Goal: Information Seeking & Learning: Learn about a topic

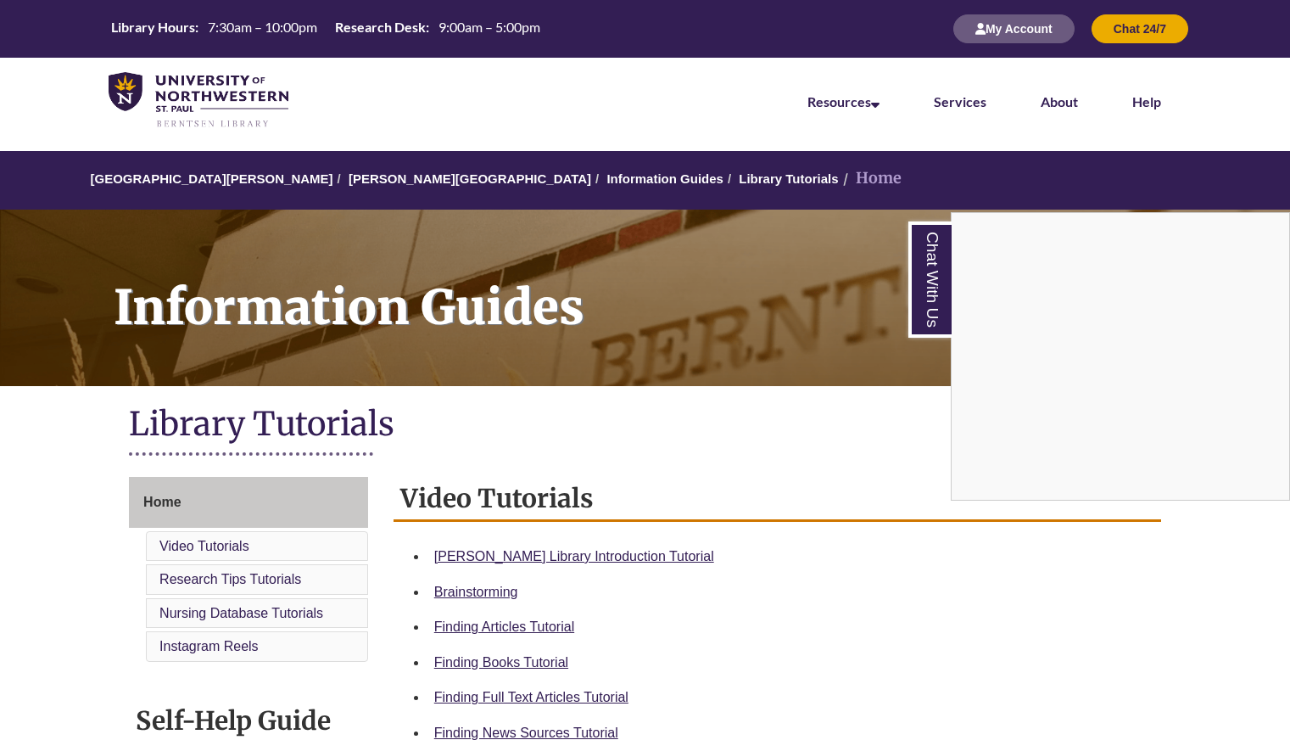
scroll to position [463, 0]
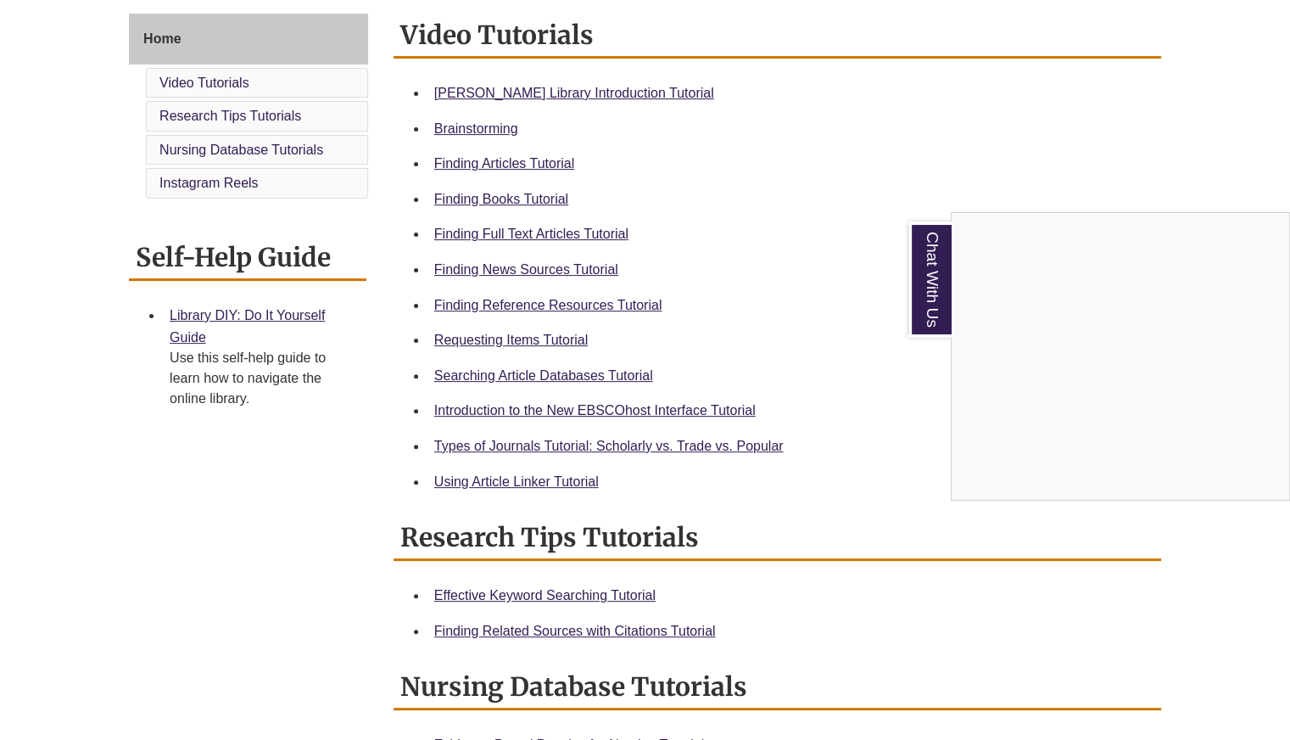
click at [515, 92] on div "Chat With Us" at bounding box center [645, 370] width 1290 height 740
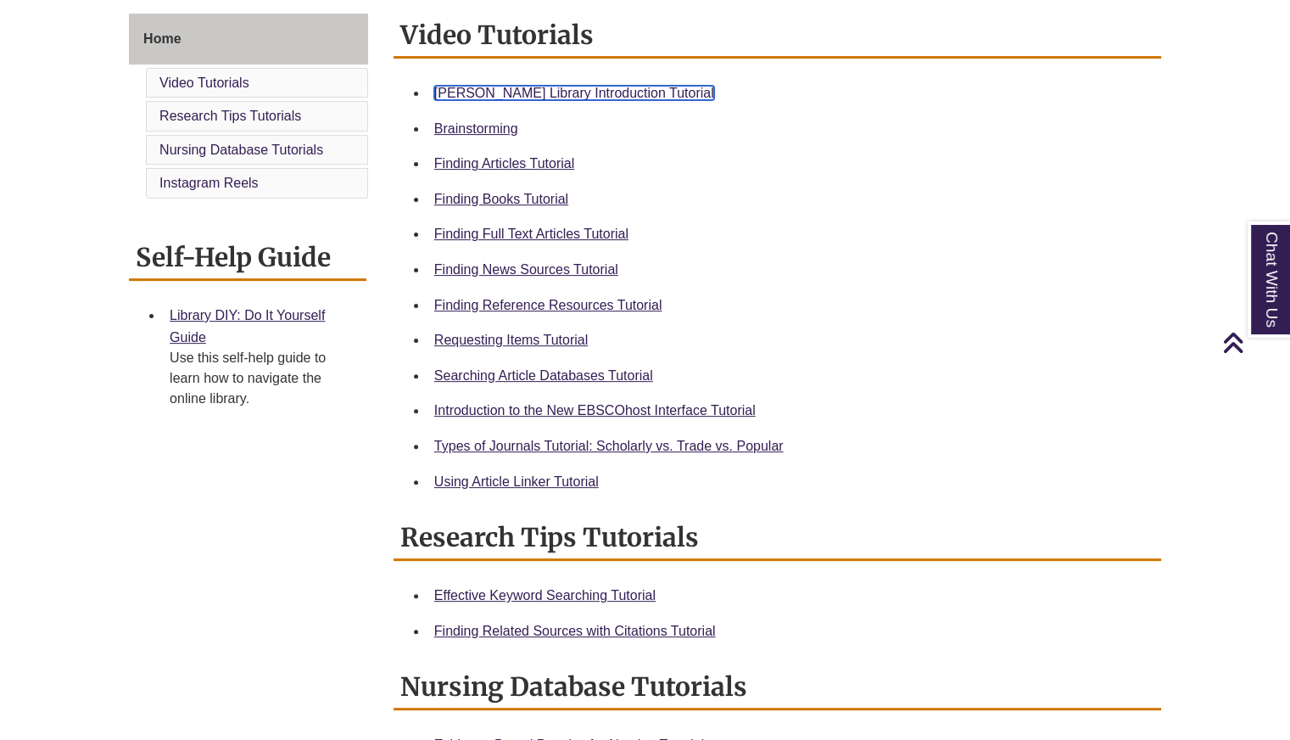
click at [515, 92] on link "Berntsen Library Introduction Tutorial" at bounding box center [574, 93] width 280 height 14
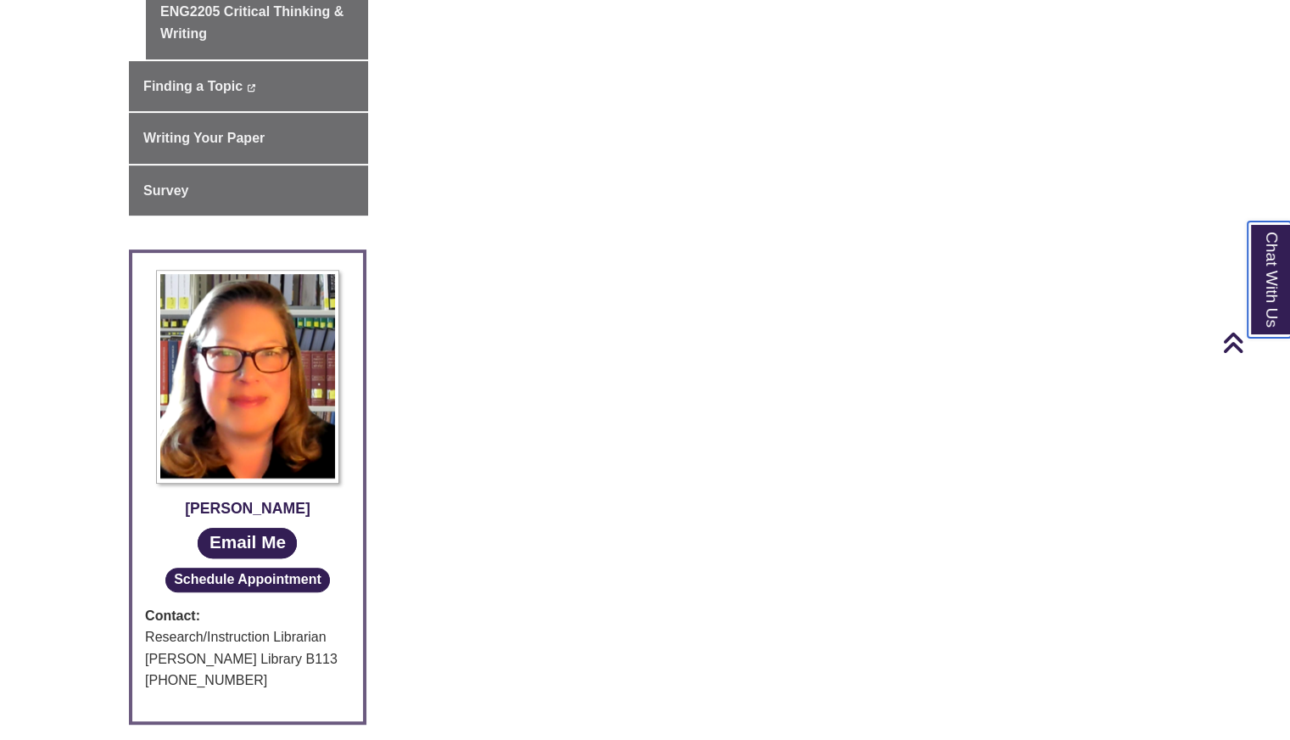
scroll to position [621, 0]
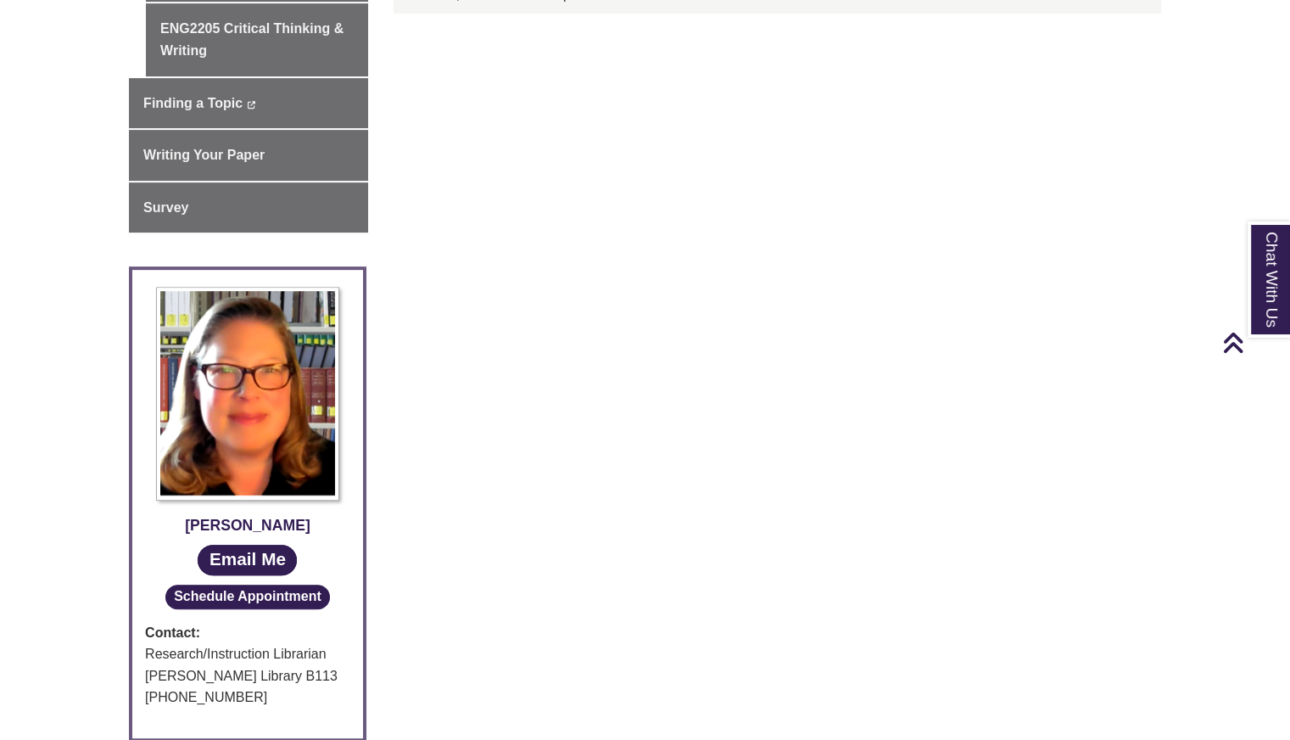
click at [969, 444] on div "ENG1107/ENG2205 Library Guide ENG1107 College Writing & Research ENG2205 Critic…" at bounding box center [645, 311] width 1058 height 911
click at [777, 447] on div "ENG1107/ENG2205 Library Guide ENG1107 College Writing & Research ENG2205 Critic…" at bounding box center [645, 311] width 1058 height 911
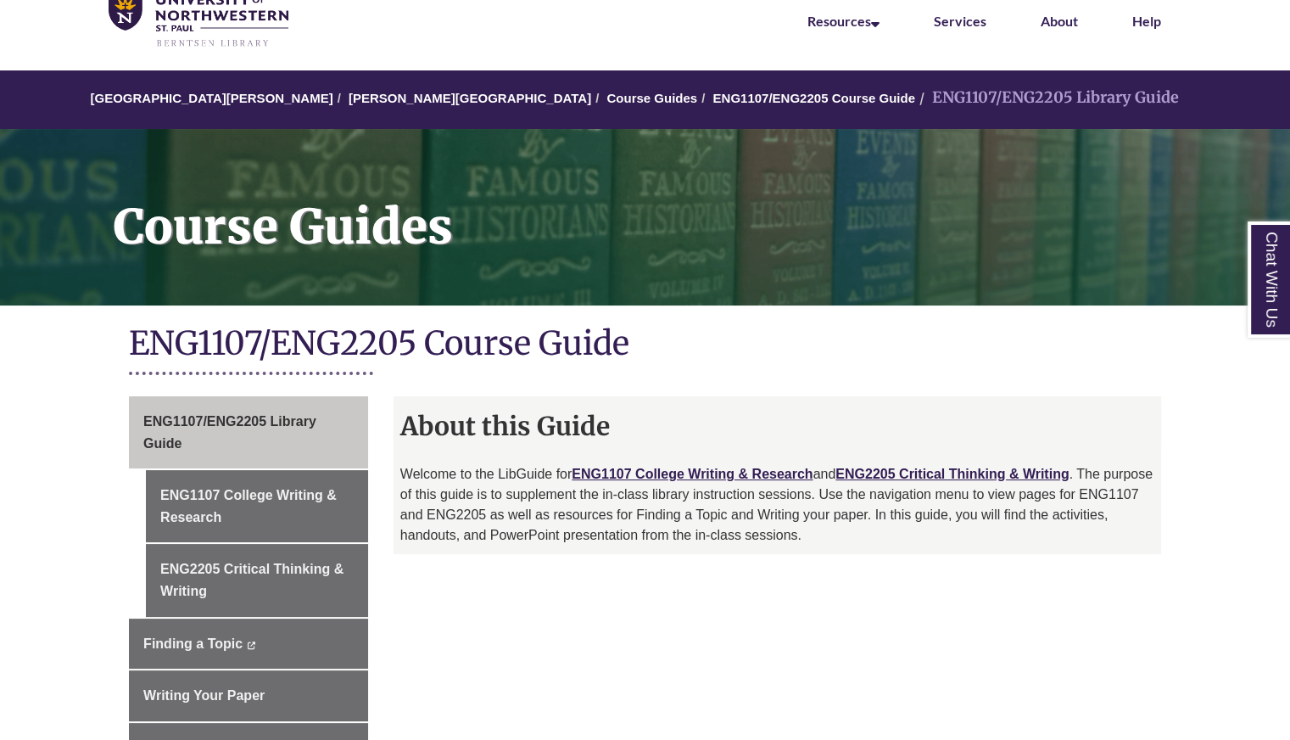
scroll to position [0, 0]
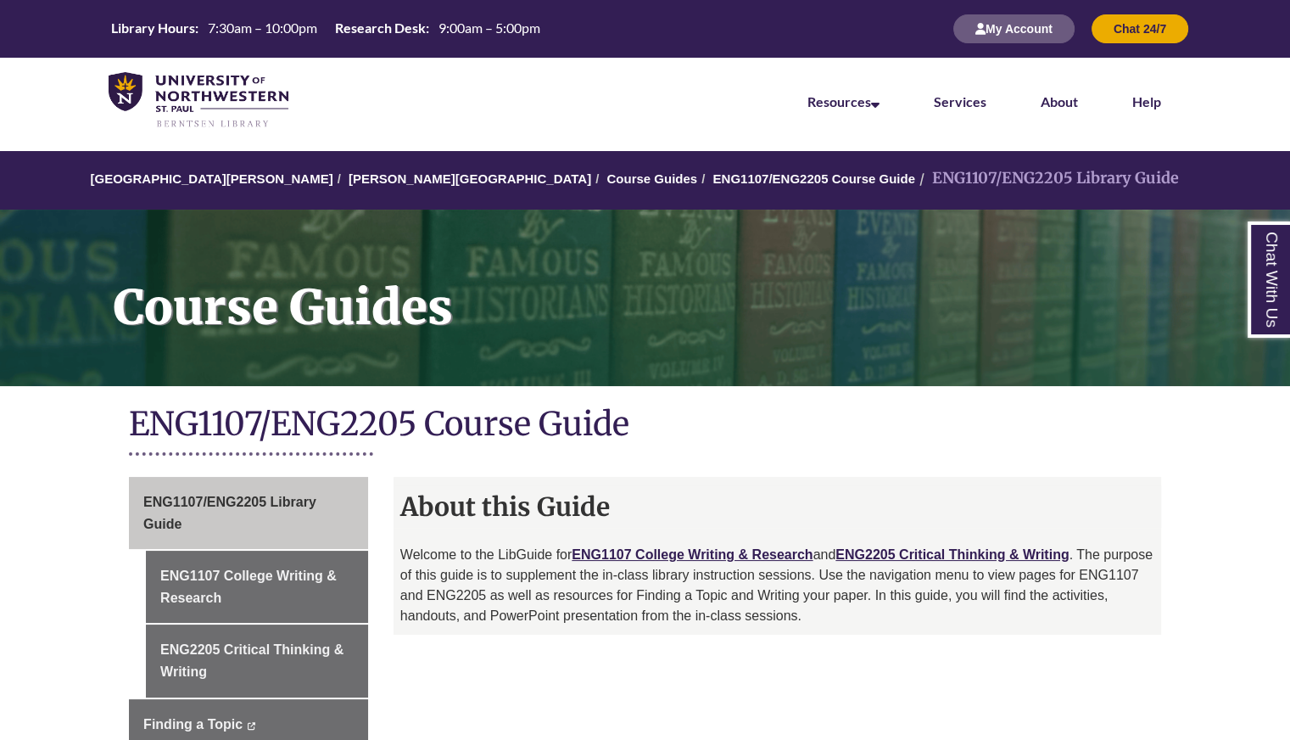
scroll to position [266, 0]
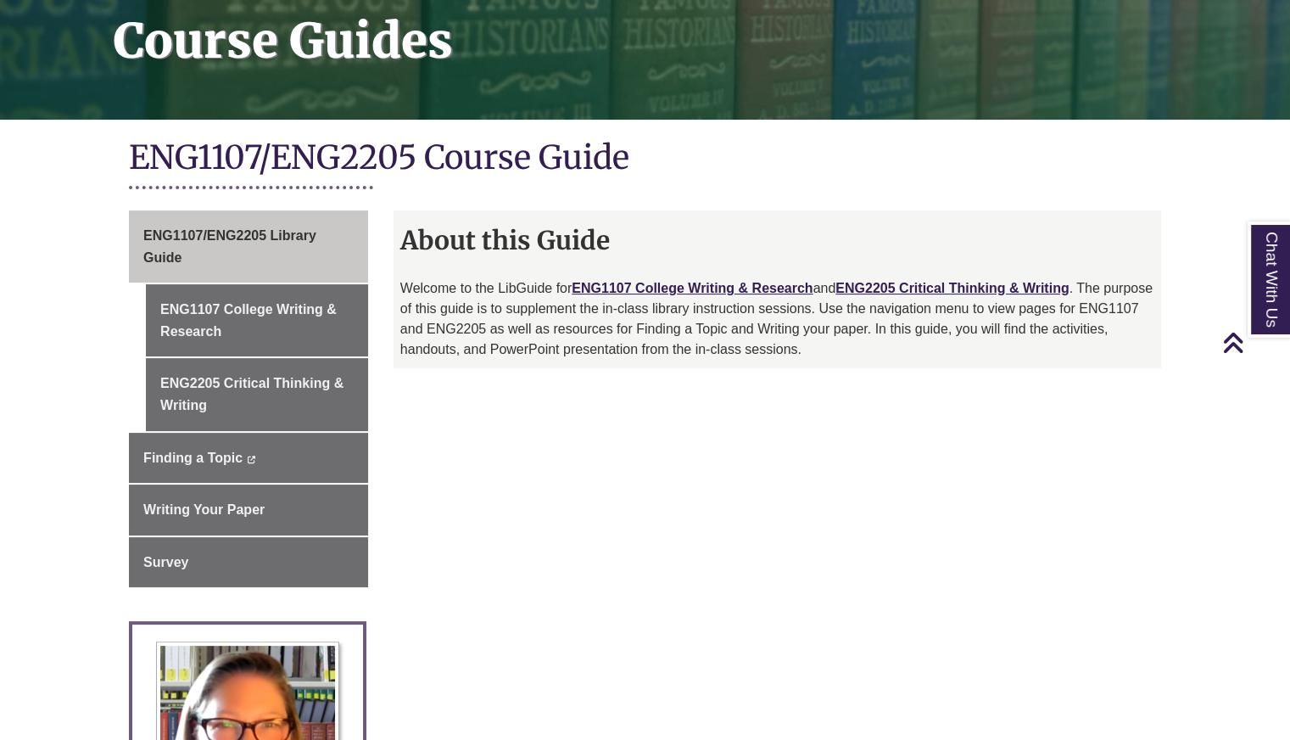
click at [759, 365] on div "Welcome to the LibGuide for ENG1107 College Writing & Research and ENG2205 Crit…" at bounding box center [777, 323] width 754 height 90
click at [633, 284] on link "ENG1107 College Writing & Research" at bounding box center [692, 288] width 241 height 14
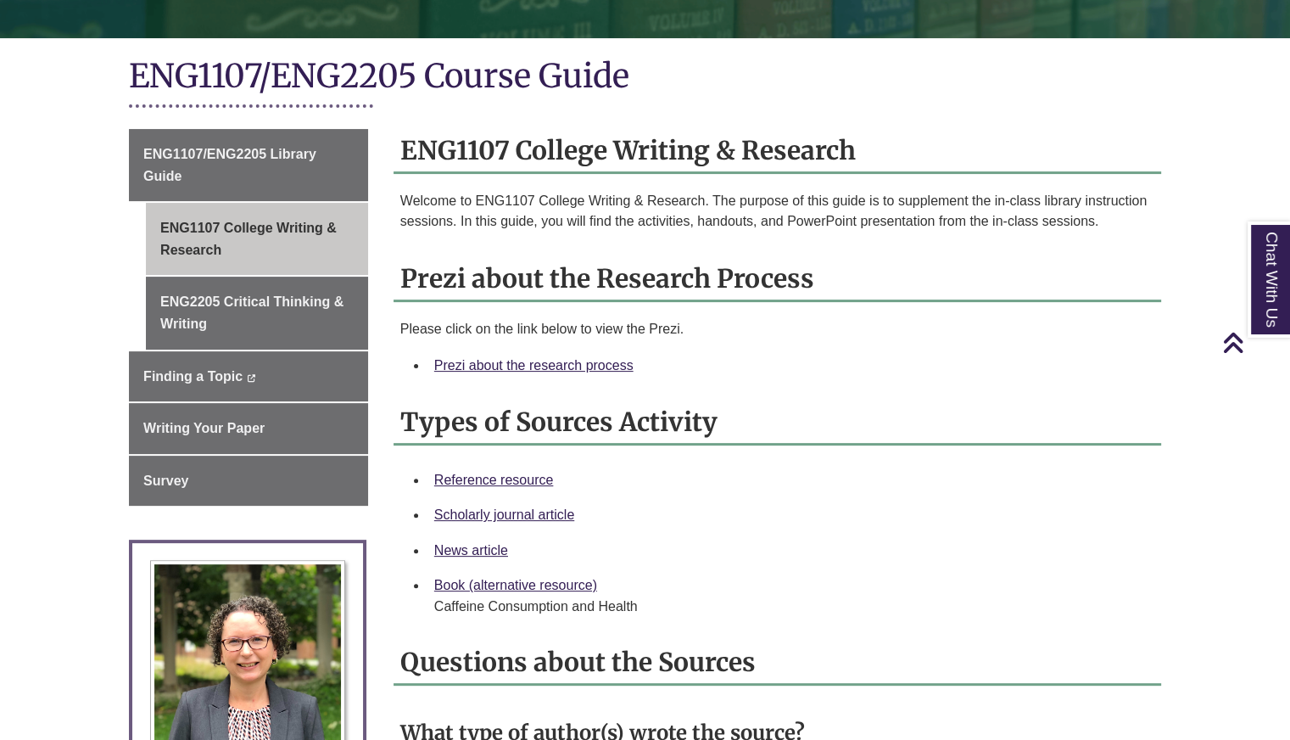
scroll to position [349, 0]
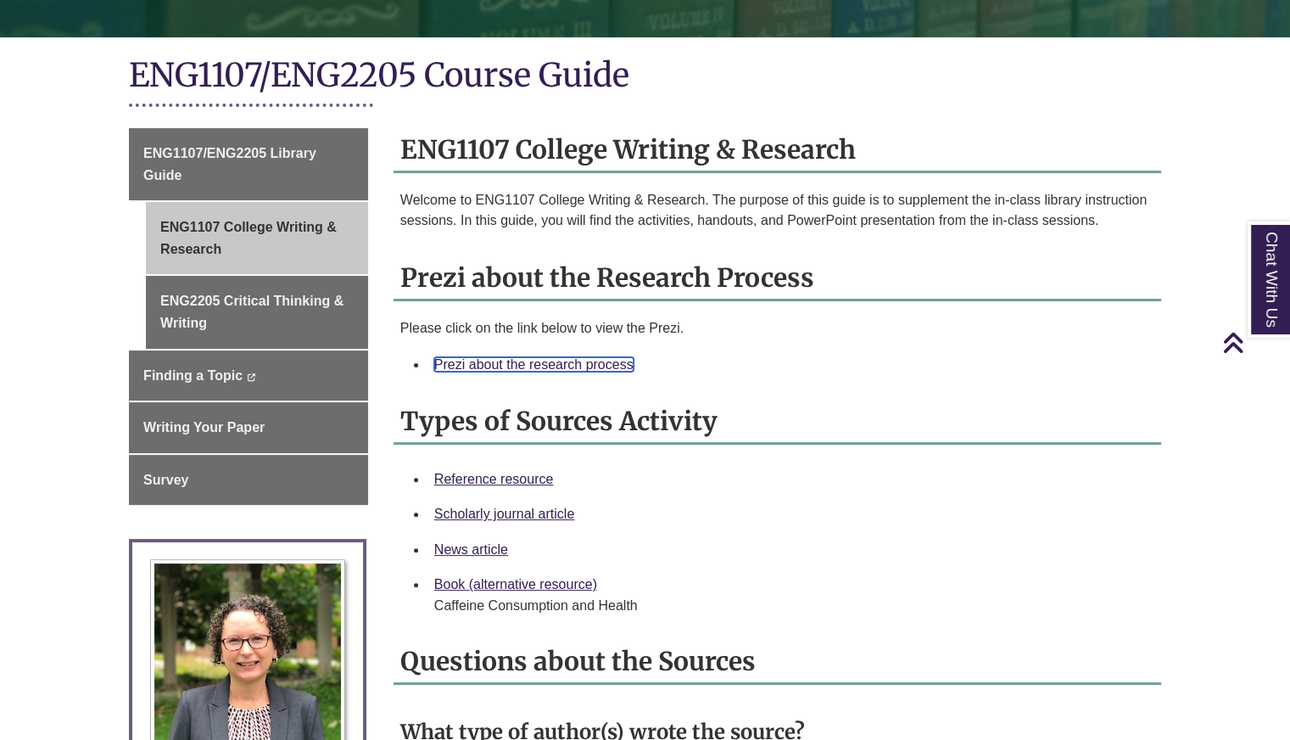
click at [540, 361] on link "Prezi about the research process" at bounding box center [533, 364] width 199 height 14
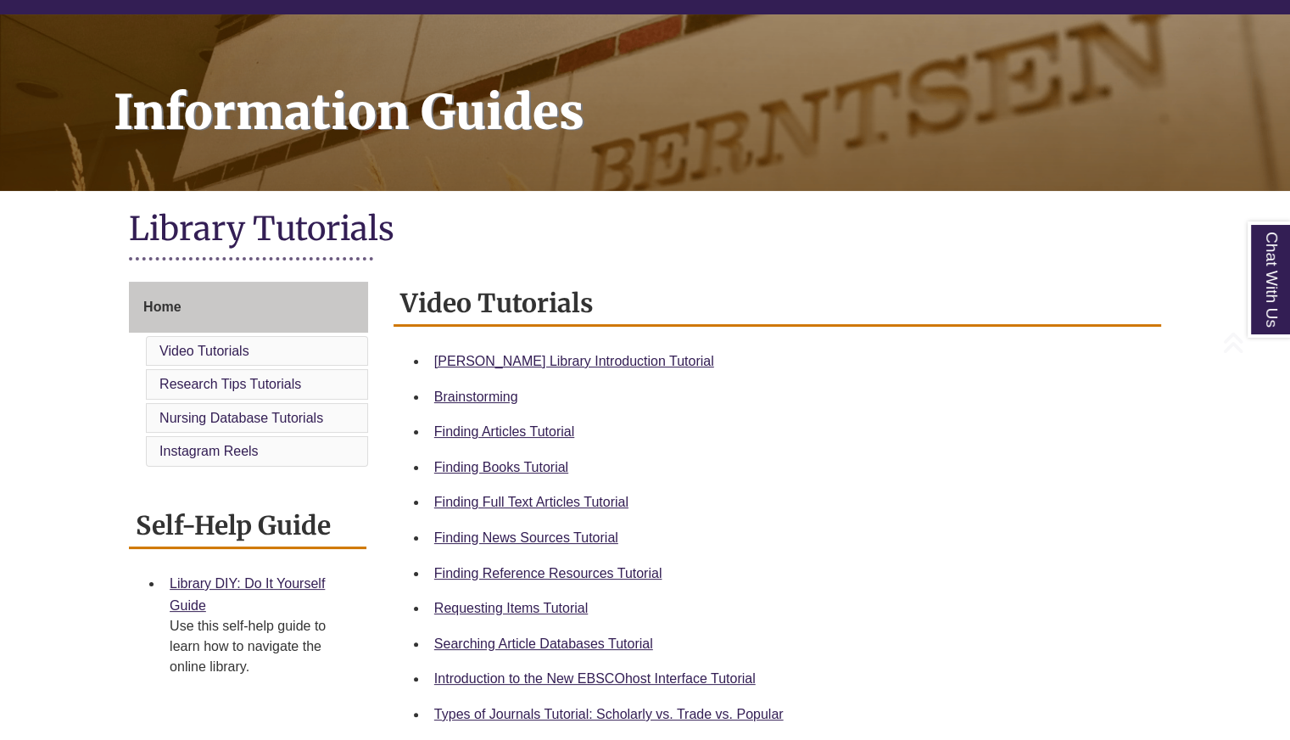
scroll to position [196, 0]
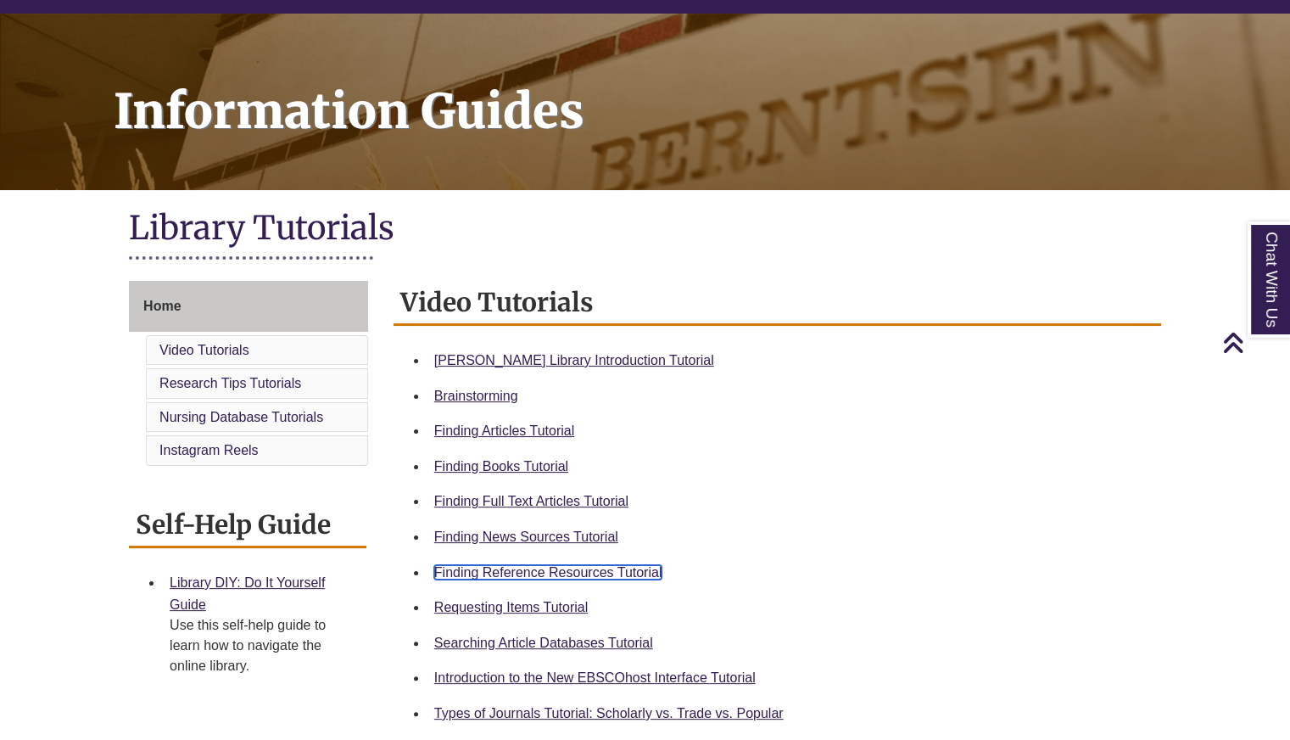
click at [556, 572] on link "Finding Reference Resources Tutorial" at bounding box center [548, 572] width 228 height 14
click at [200, 306] on link "Home" at bounding box center [248, 306] width 239 height 51
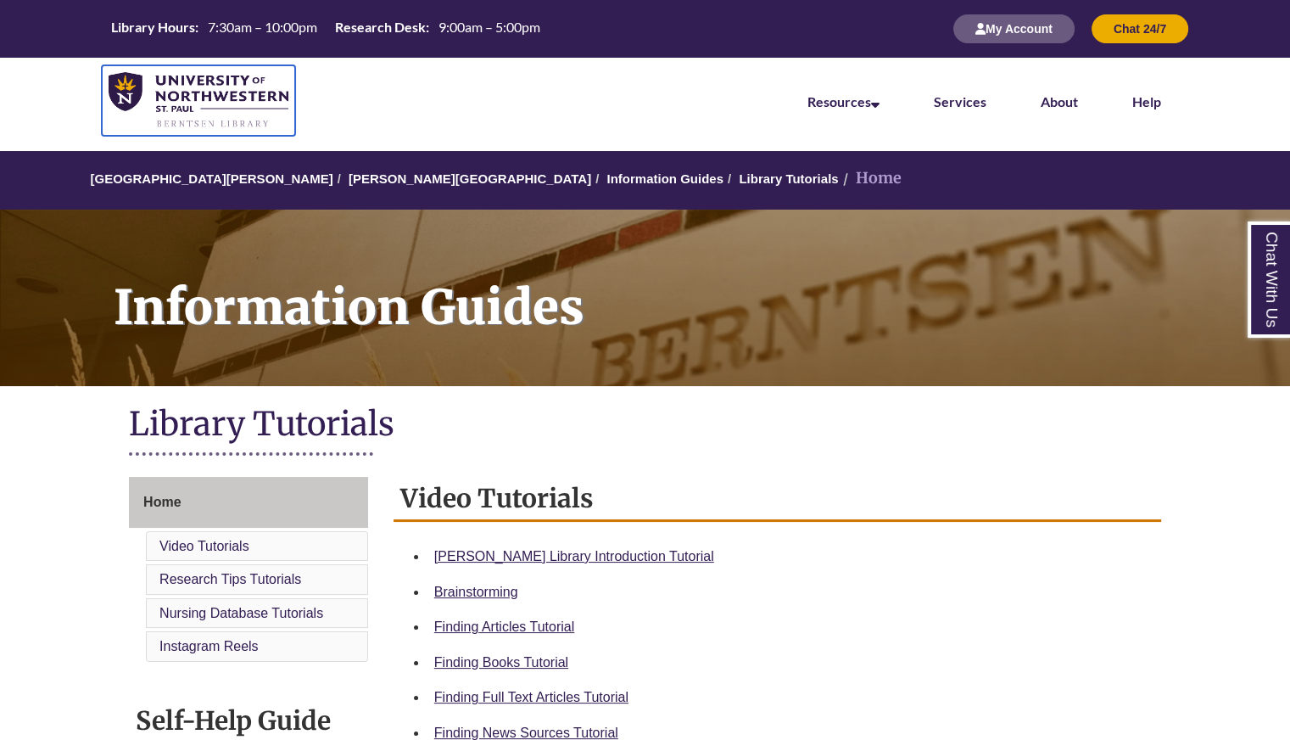
click at [211, 120] on img at bounding box center [199, 100] width 180 height 57
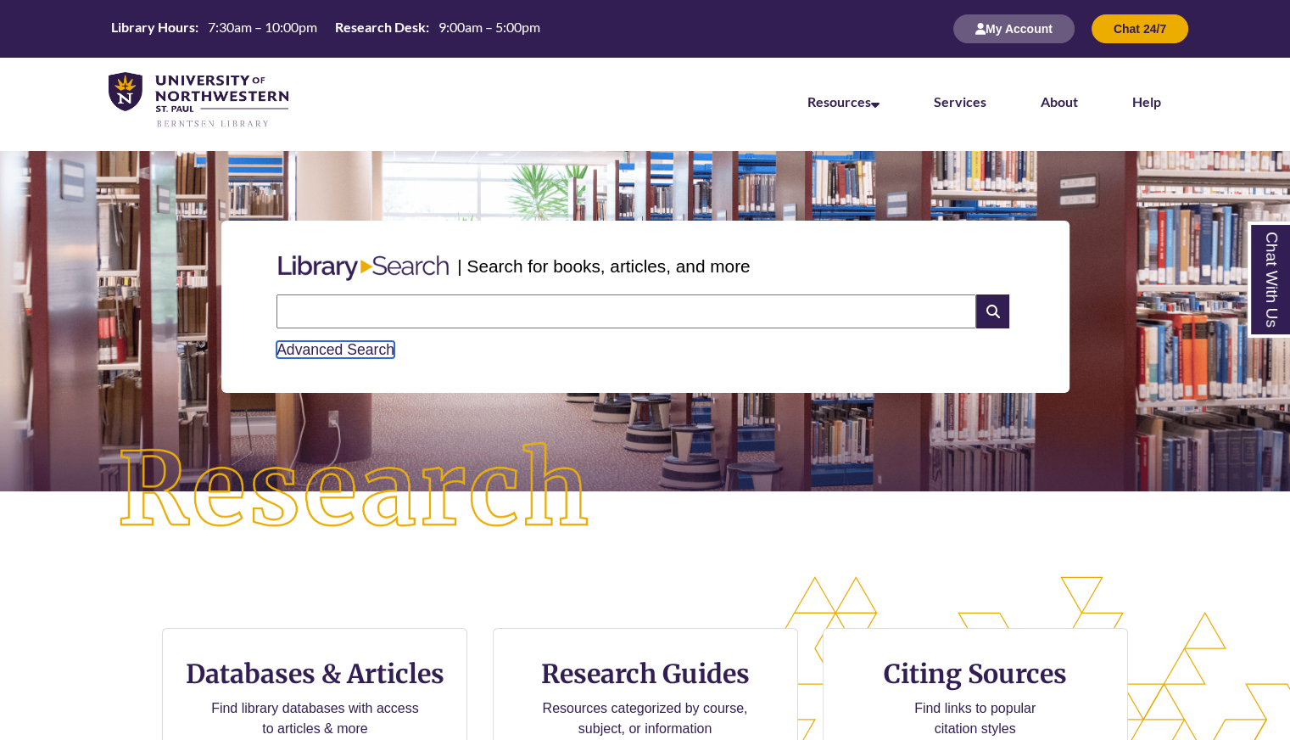
click at [339, 344] on link "Advanced Search" at bounding box center [336, 349] width 118 height 17
click at [480, 303] on input "text" at bounding box center [627, 311] width 700 height 34
paste input "**********"
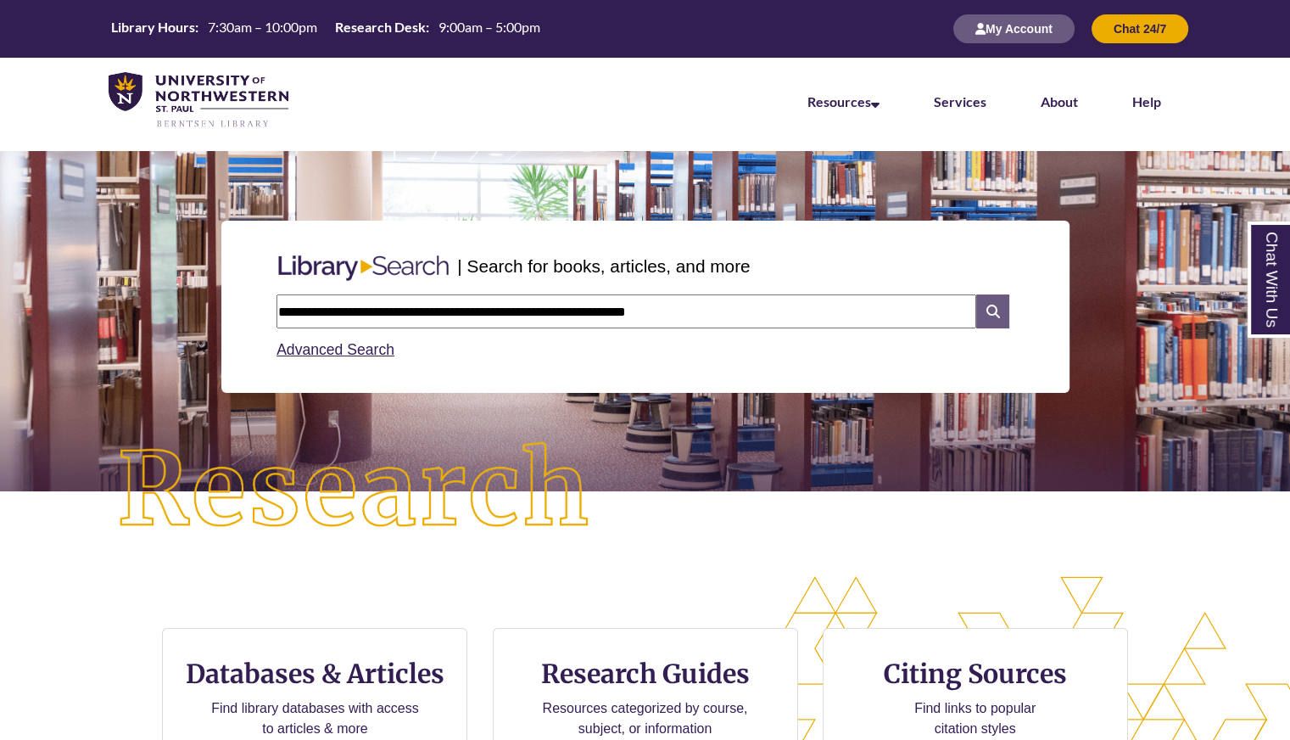
type input "**********"
click at [996, 323] on icon at bounding box center [992, 311] width 32 height 34
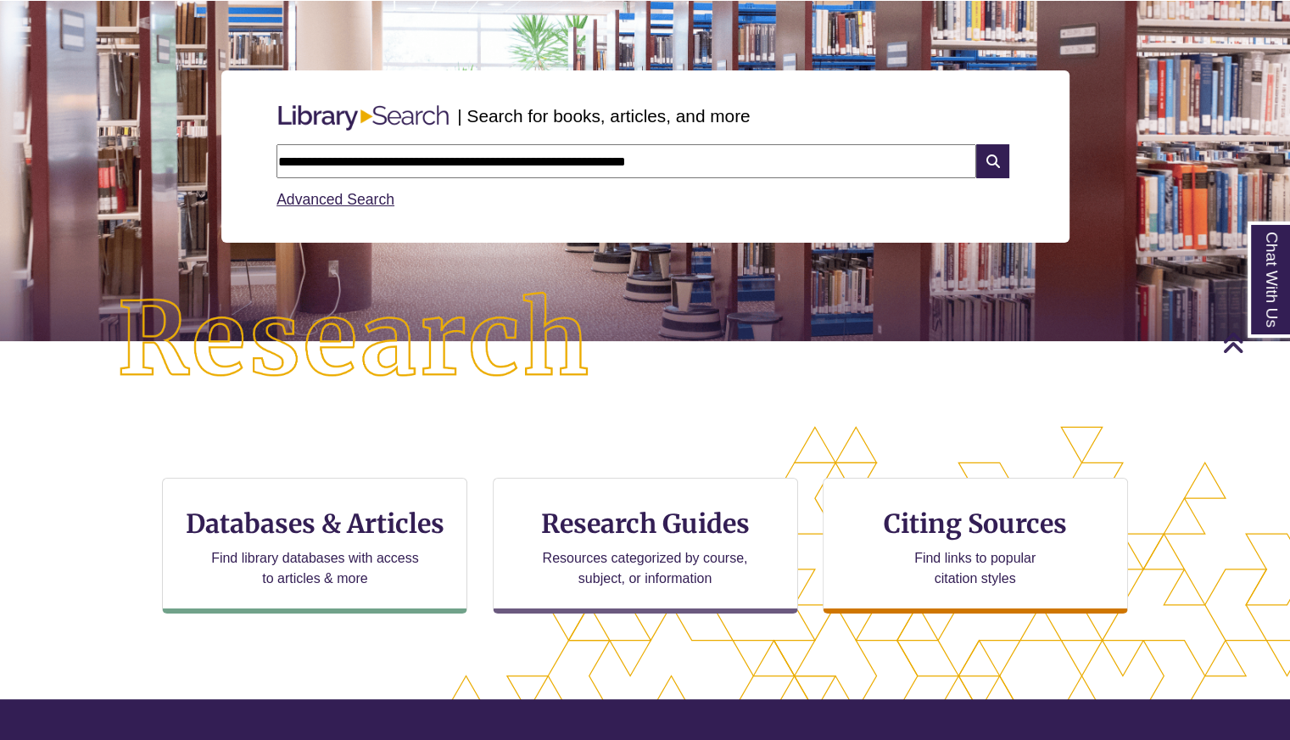
scroll to position [0, 0]
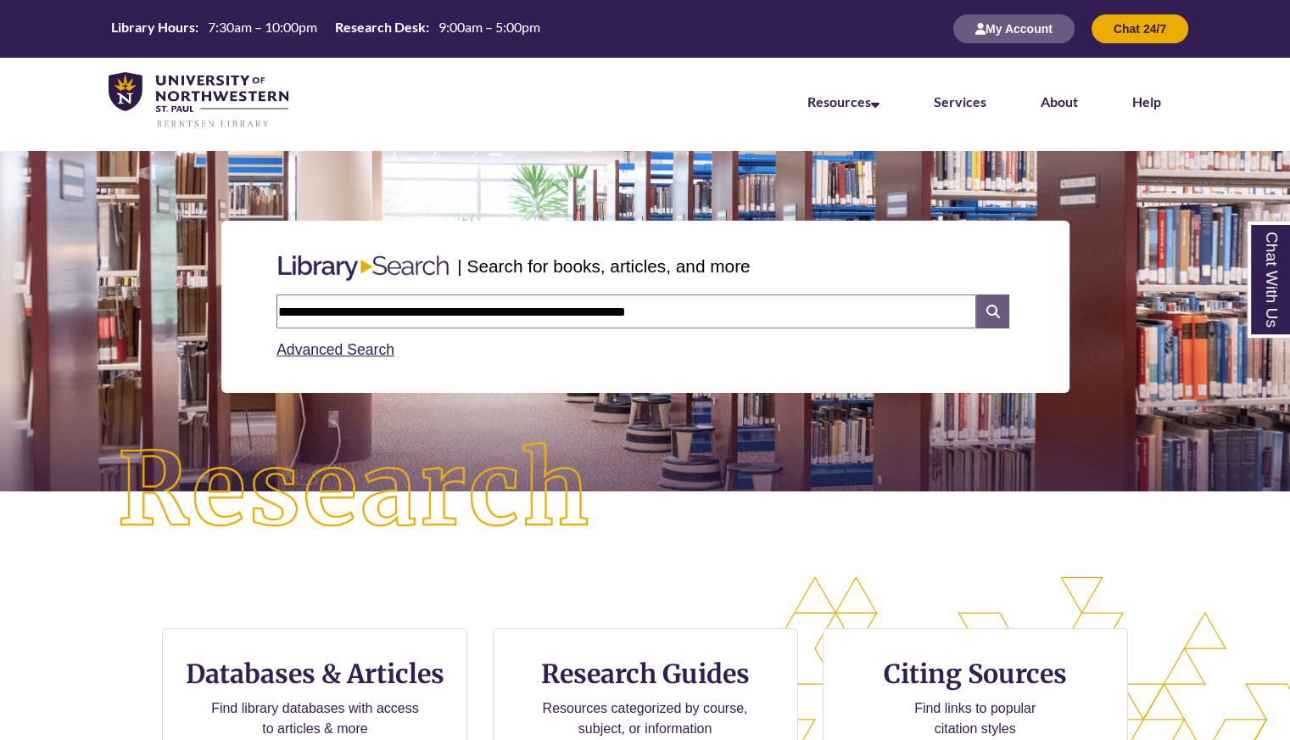
click at [987, 305] on icon at bounding box center [992, 311] width 32 height 34
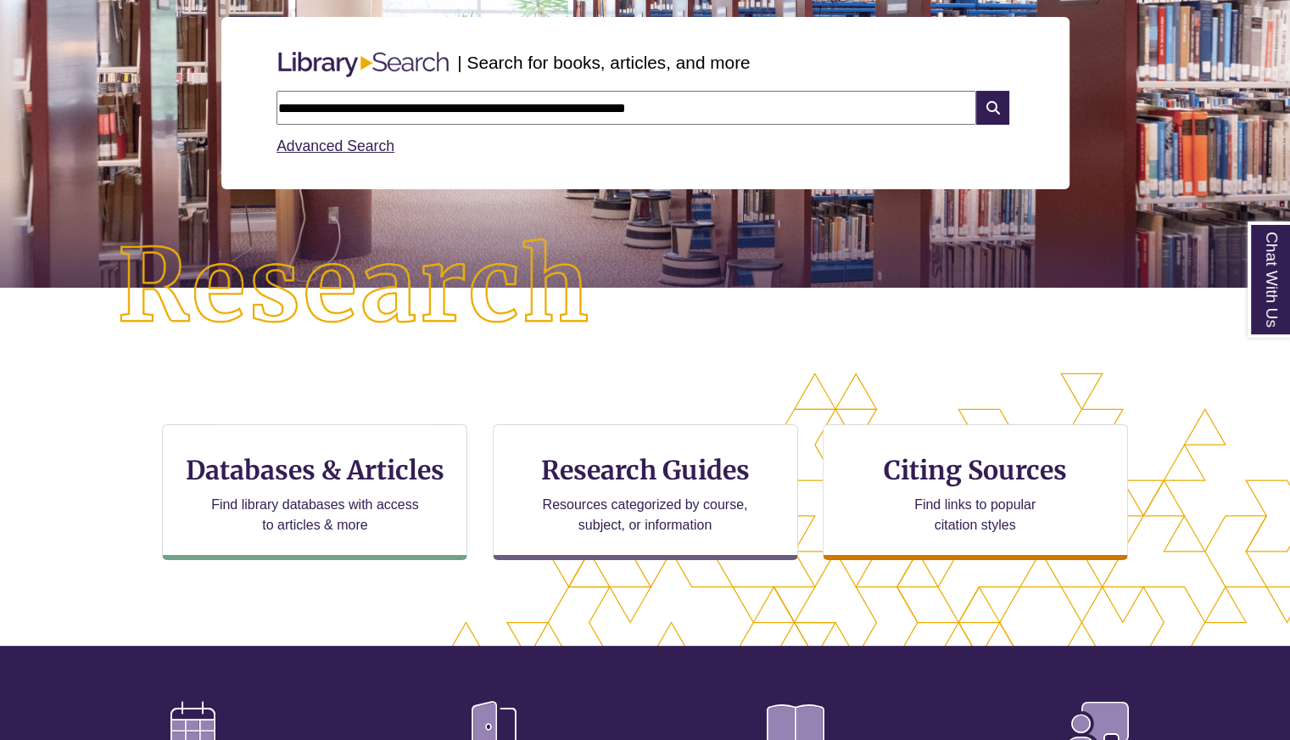
scroll to position [205, 0]
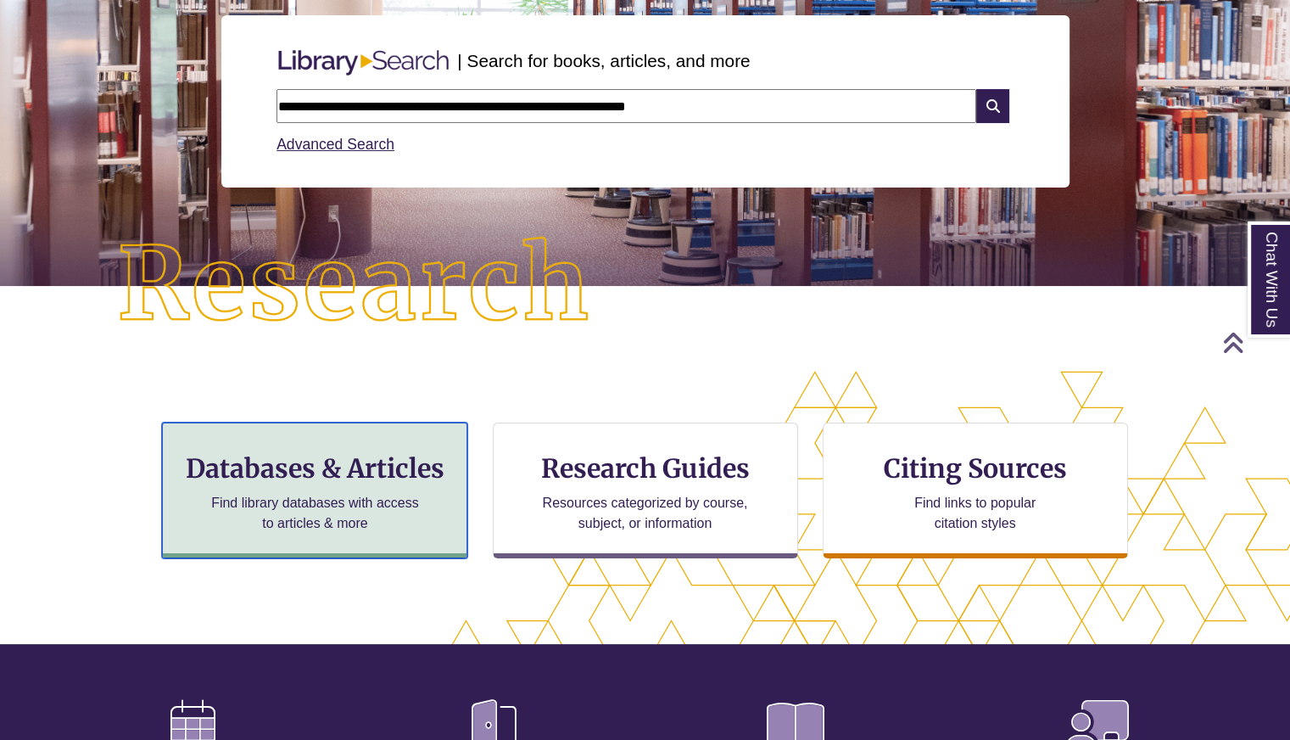
click at [351, 467] on h3 "Databases & Articles" at bounding box center [314, 468] width 277 height 32
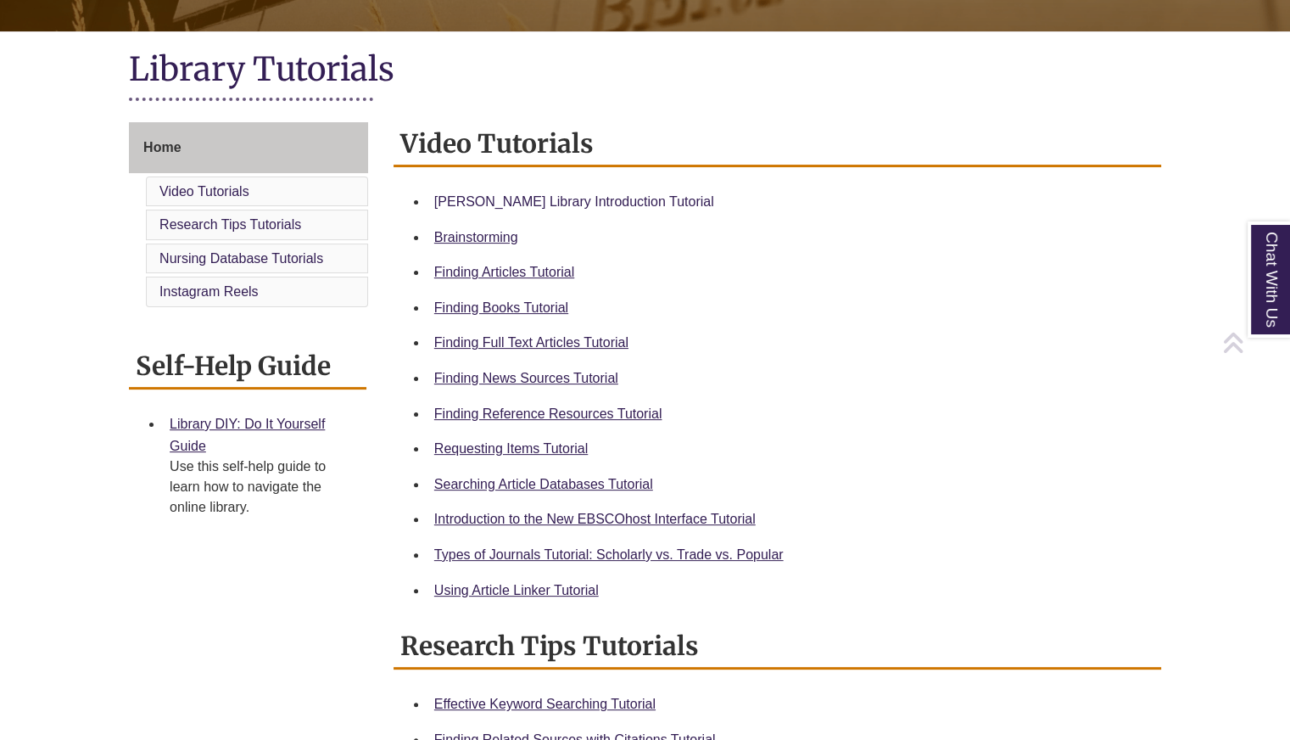
scroll to position [356, 0]
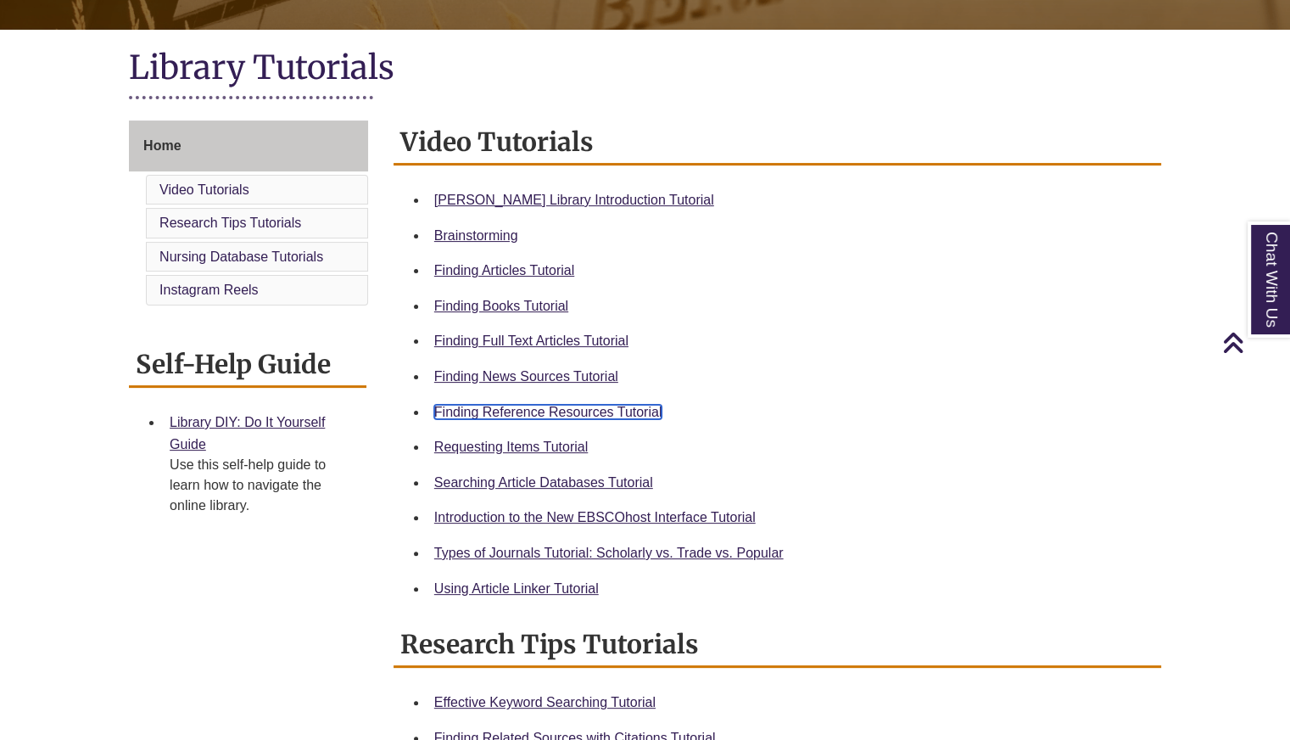
click at [505, 413] on link "Finding Reference Resources Tutorial" at bounding box center [548, 412] width 228 height 14
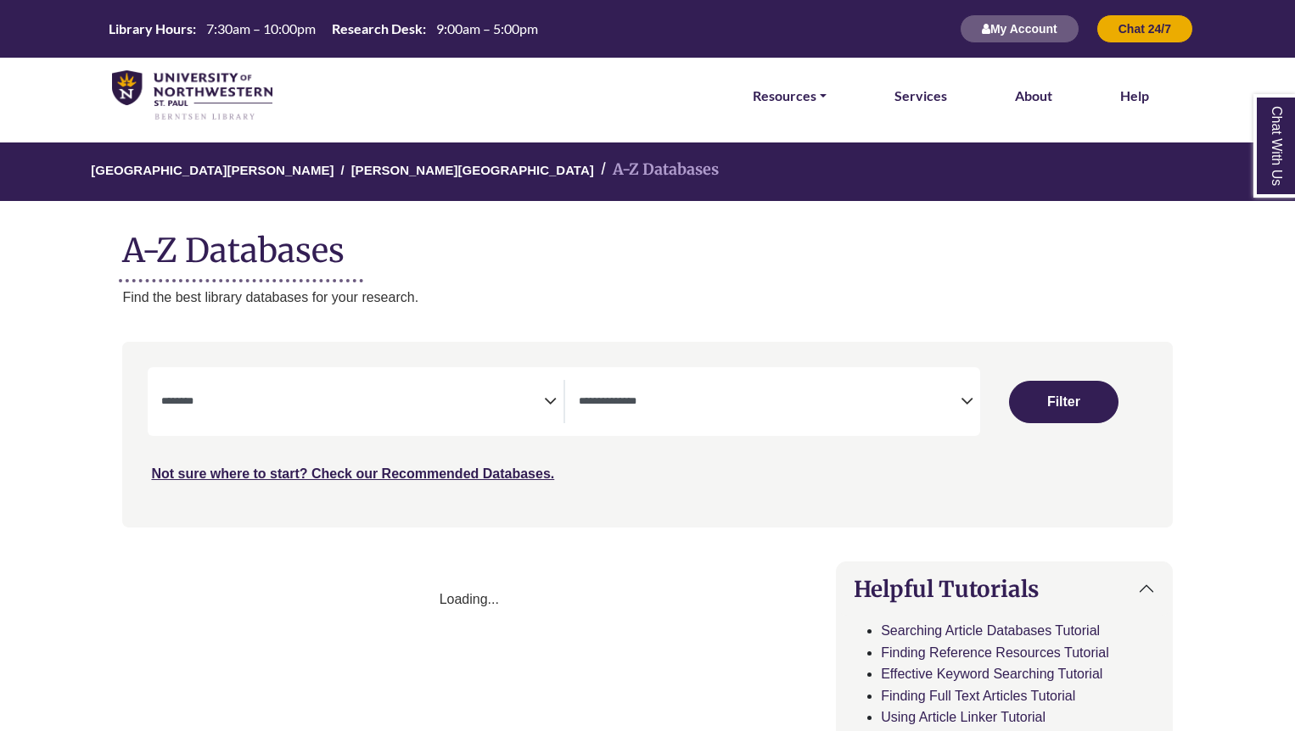
select select "Database Subject Filter"
select select "Database Types Filter"
select select "Database Subject Filter"
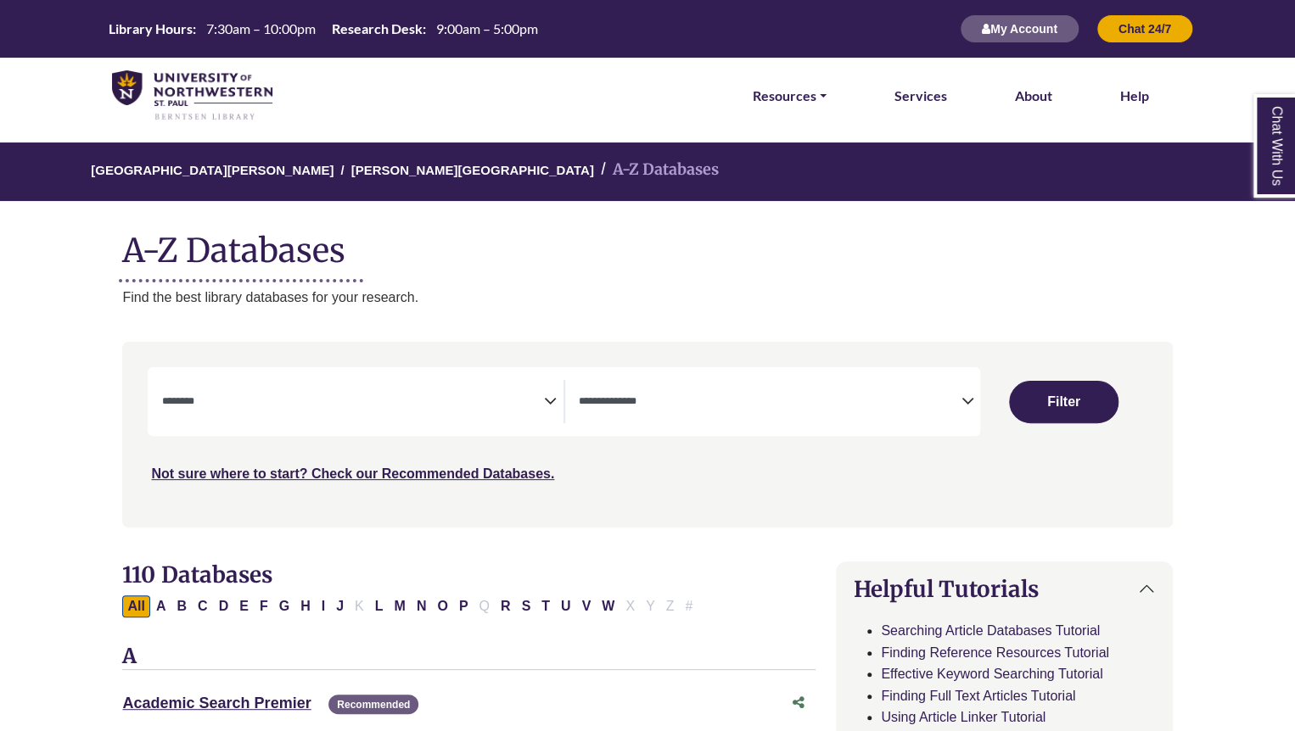
click at [654, 394] on span "Search filters" at bounding box center [770, 399] width 382 height 14
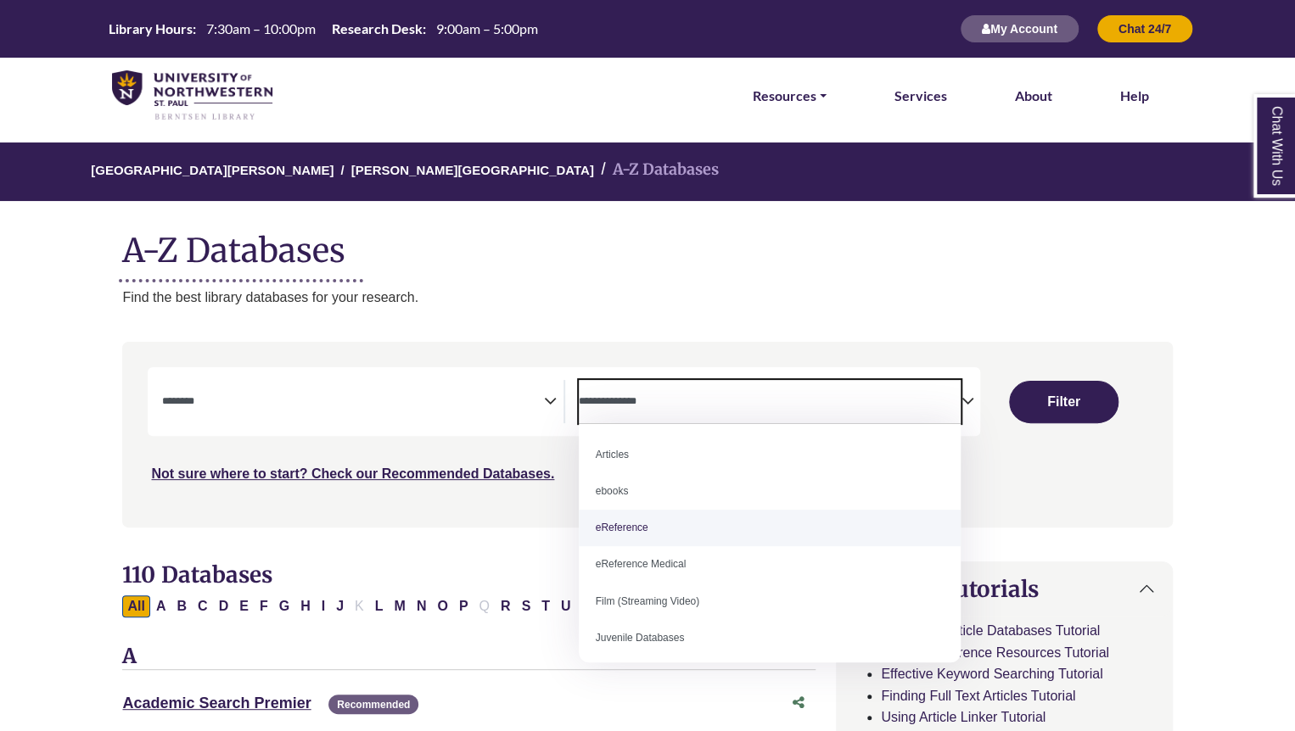
select select "*****"
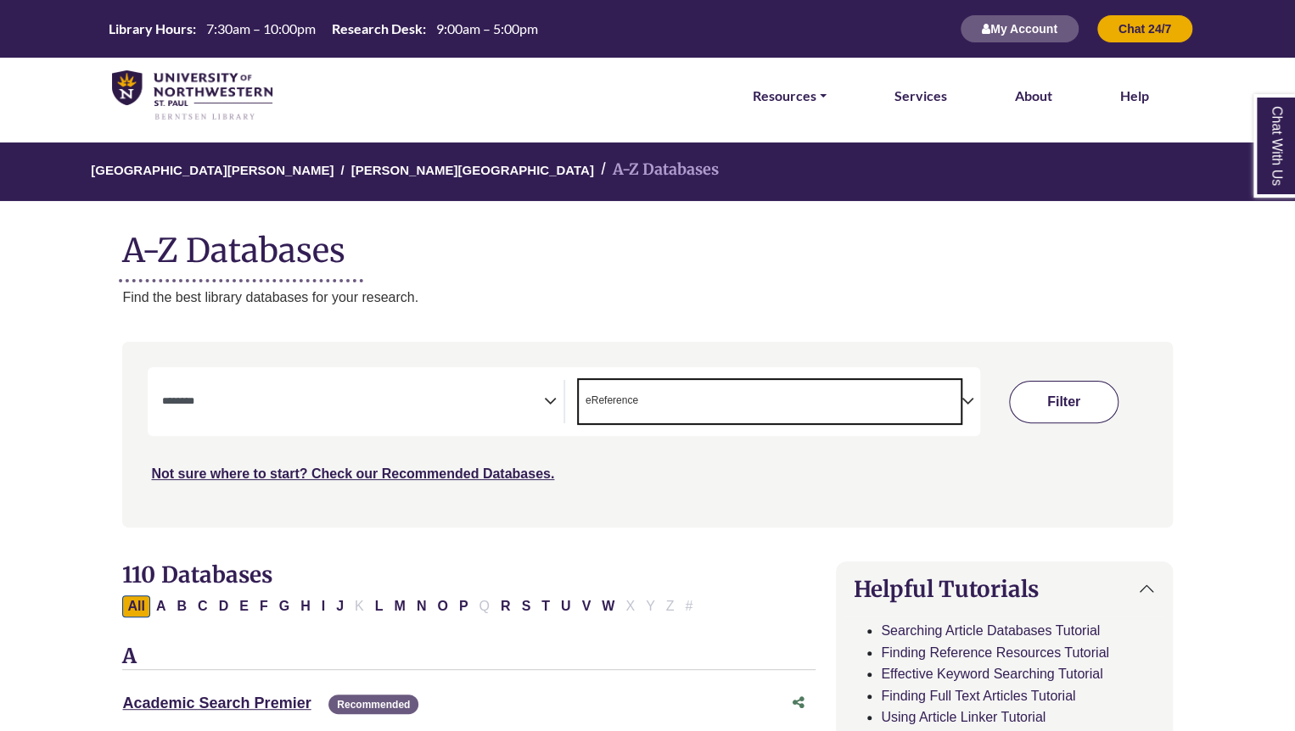
click at [1082, 400] on button "Filter" at bounding box center [1063, 402] width 109 height 42
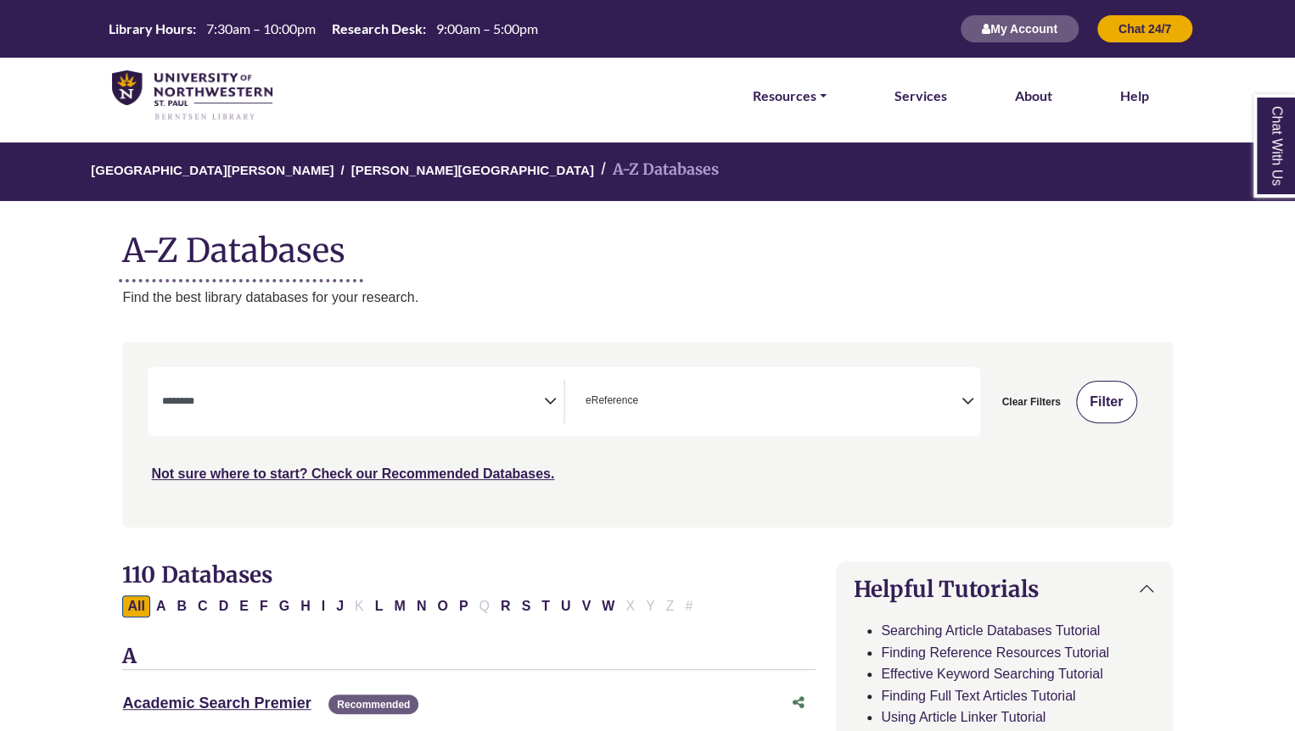
select select "Database Subject Filter"
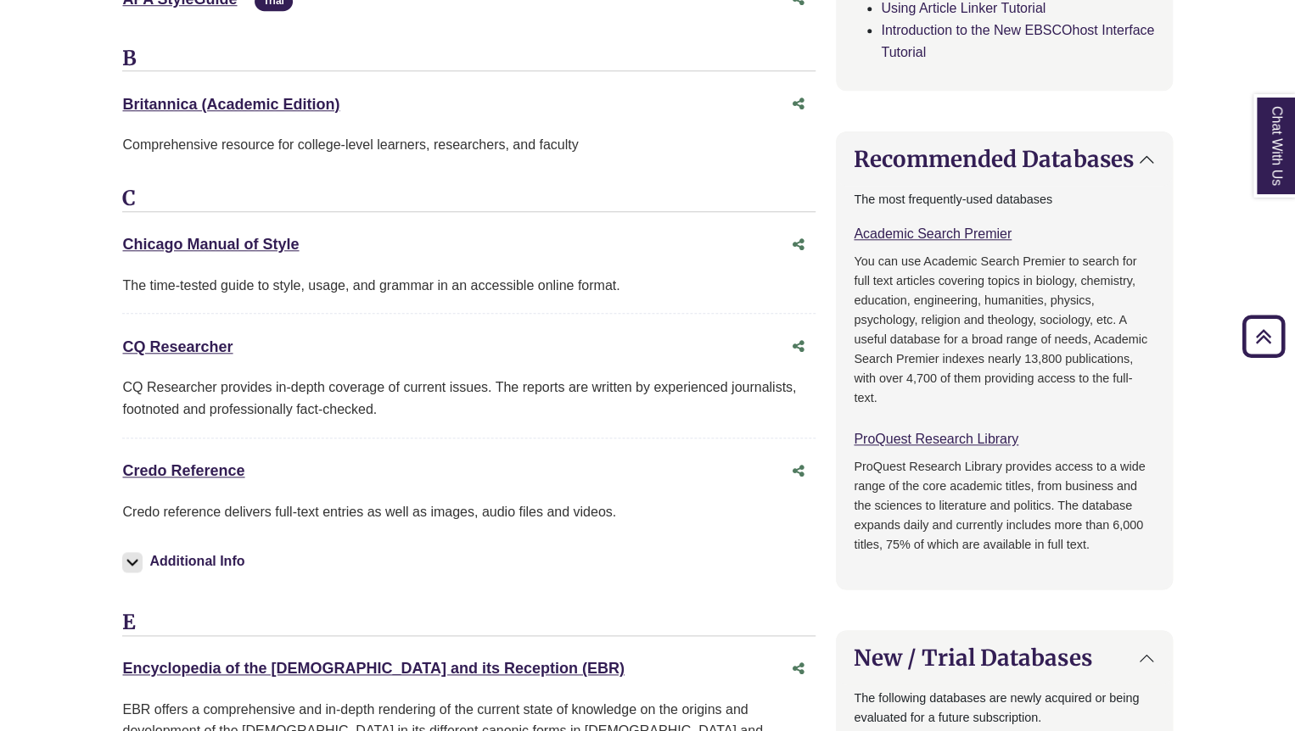
scroll to position [709, 0]
click at [176, 467] on link "Credo Reference This link opens in a new window" at bounding box center [183, 470] width 122 height 17
